Goal: Task Accomplishment & Management: Use online tool/utility

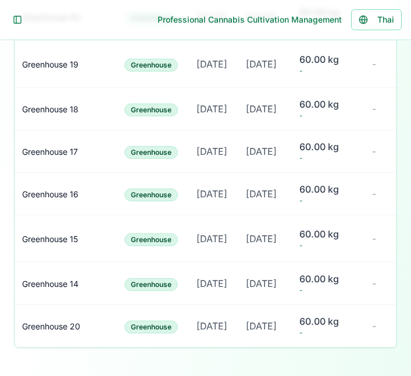
scroll to position [0, 114]
click at [325, 286] on span "60.00 kg" at bounding box center [327, 279] width 54 height 14
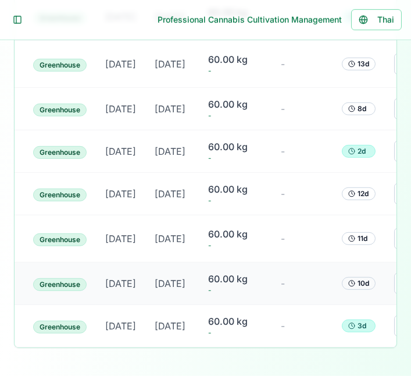
scroll to position [0, 316]
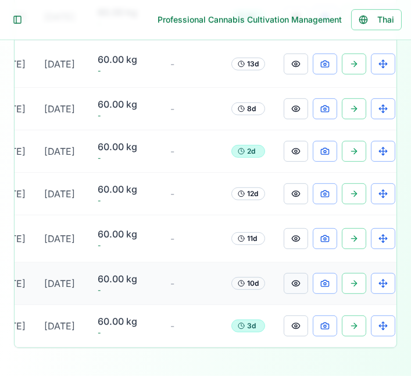
click at [286, 294] on button at bounding box center [296, 283] width 24 height 21
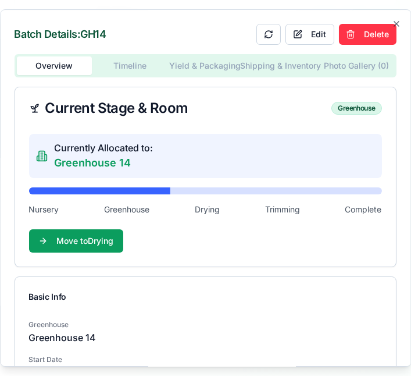
scroll to position [2, 0]
